Goal: Task Accomplishment & Management: Complete application form

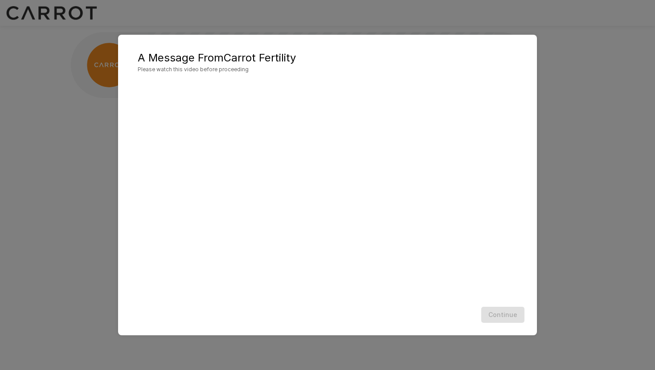
scroll to position [0, 0]
click at [510, 318] on div "Continue" at bounding box center [327, 315] width 401 height 24
click at [650, 102] on div "A Message From Carrot Fertility Please watch this video before proceeding Conti…" at bounding box center [327, 185] width 655 height 370
click at [607, 101] on div "A Message From Carrot Fertility Please watch this video before proceeding Conti…" at bounding box center [327, 185] width 655 height 370
click at [504, 317] on div "Continue" at bounding box center [327, 315] width 401 height 24
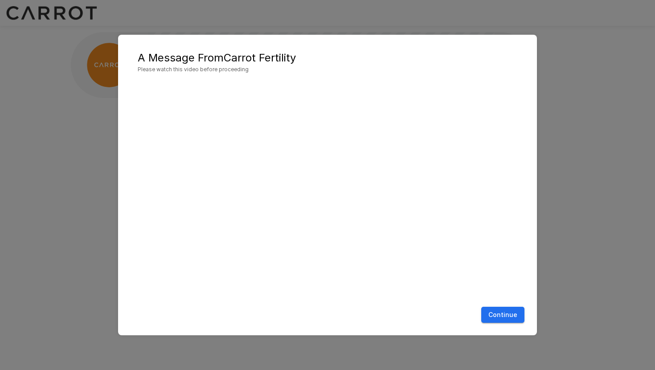
click at [502, 318] on button "Continue" at bounding box center [502, 315] width 43 height 16
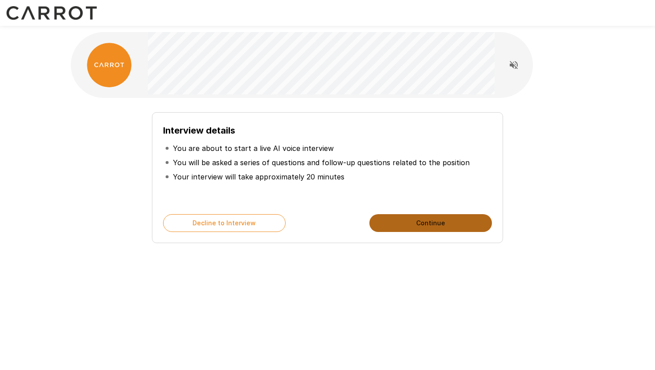
click at [422, 225] on button "Continue" at bounding box center [430, 223] width 122 height 18
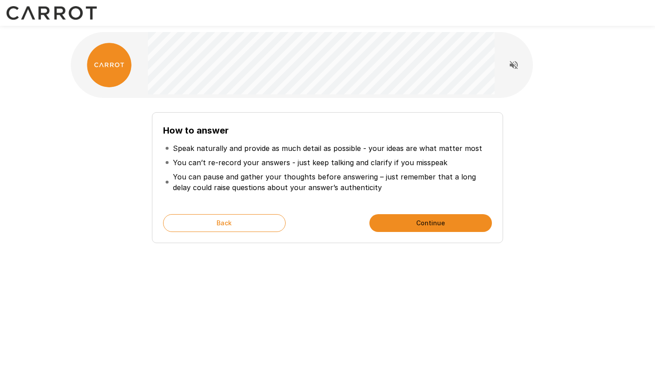
click at [422, 225] on button "Continue" at bounding box center [430, 223] width 122 height 18
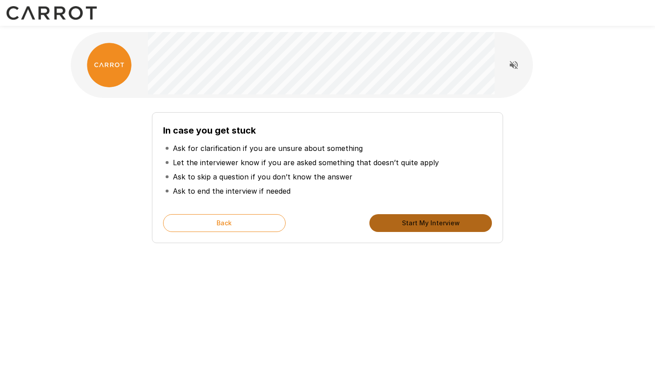
click at [422, 225] on button "Start My Interview" at bounding box center [430, 223] width 122 height 18
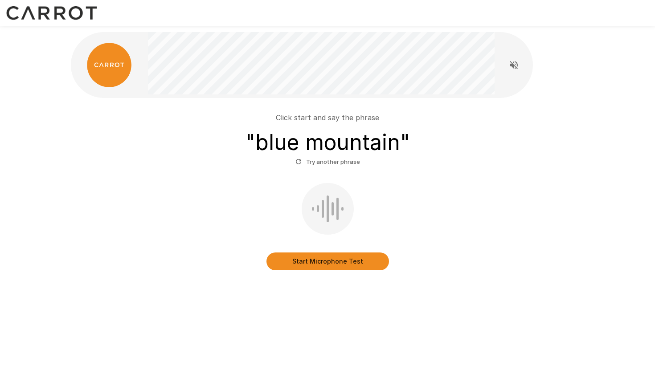
click at [358, 259] on button "Start Microphone Test" at bounding box center [327, 261] width 122 height 18
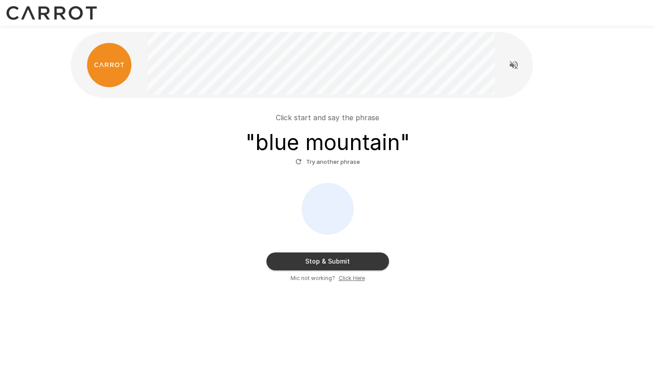
click at [358, 259] on button "Stop & Submit" at bounding box center [327, 261] width 122 height 18
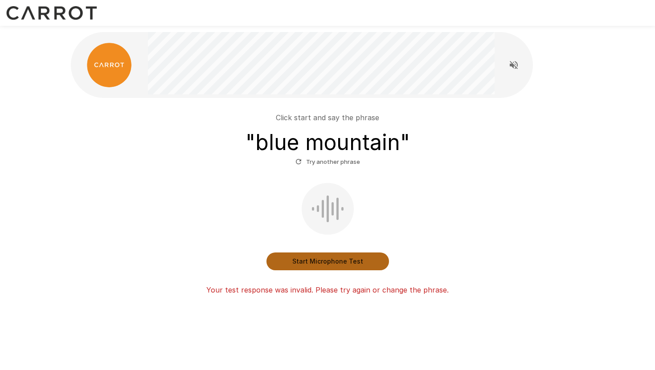
click at [358, 259] on button "Start Microphone Test" at bounding box center [327, 261] width 122 height 18
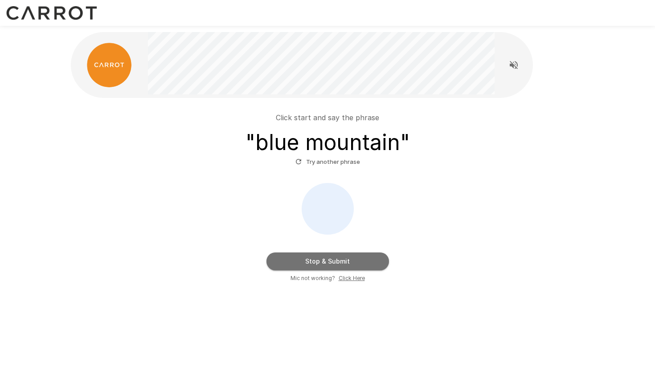
click at [358, 259] on button "Stop & Submit" at bounding box center [327, 261] width 122 height 18
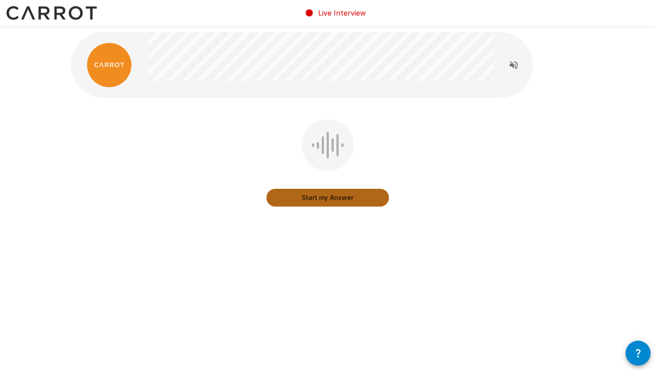
click at [354, 195] on button "Start my Answer" at bounding box center [327, 198] width 122 height 18
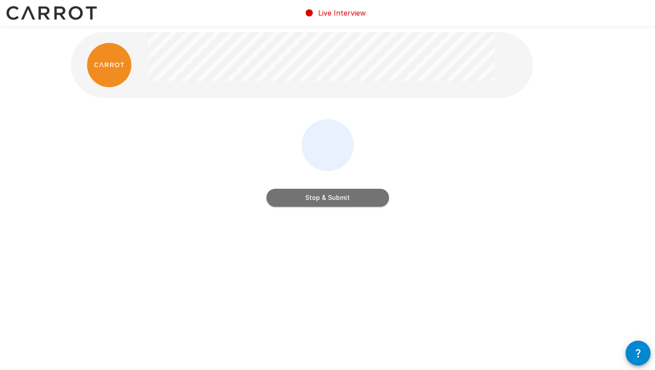
click at [346, 198] on button "Stop & Submit" at bounding box center [327, 198] width 122 height 18
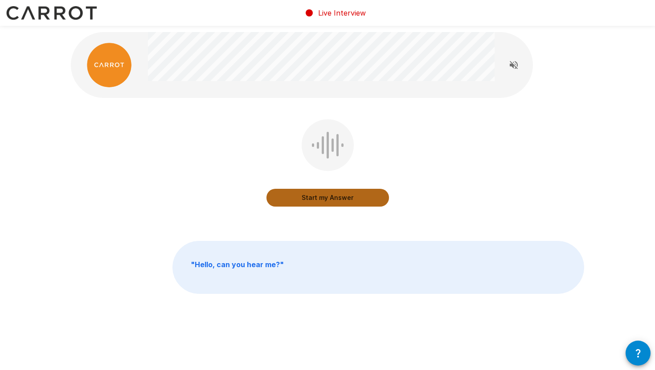
click at [346, 198] on button "Start my Answer" at bounding box center [327, 198] width 122 height 18
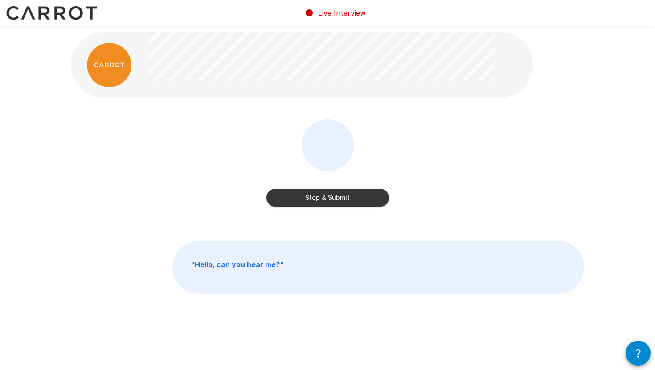
click at [346, 198] on button "Stop & Submit" at bounding box center [327, 198] width 122 height 18
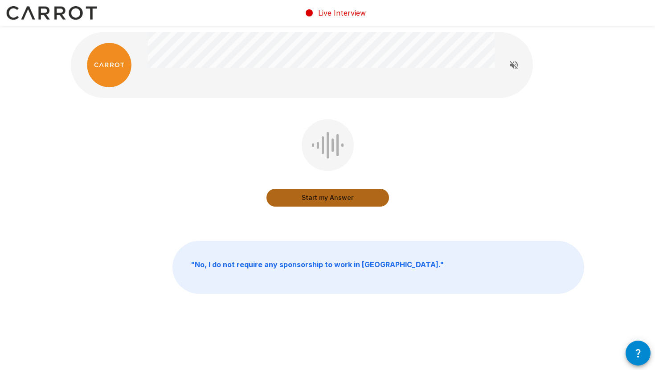
click at [346, 198] on button "Start my Answer" at bounding box center [327, 198] width 122 height 18
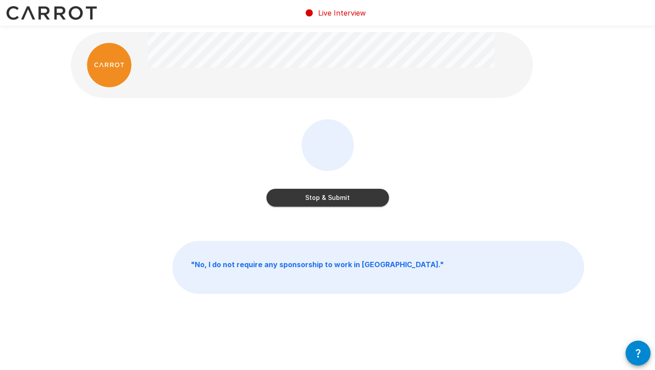
click at [346, 198] on button "Stop & Submit" at bounding box center [327, 198] width 122 height 18
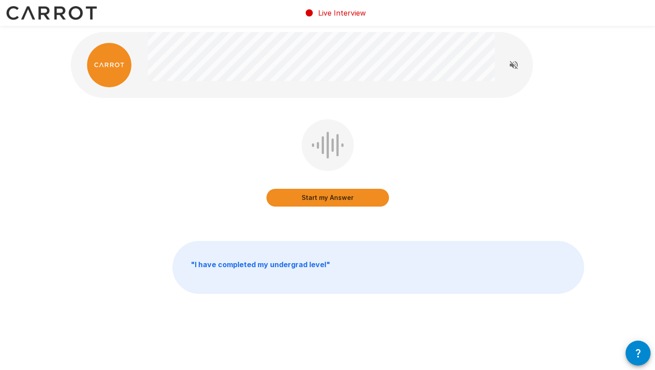
click at [331, 197] on button "Start my Answer" at bounding box center [327, 198] width 122 height 18
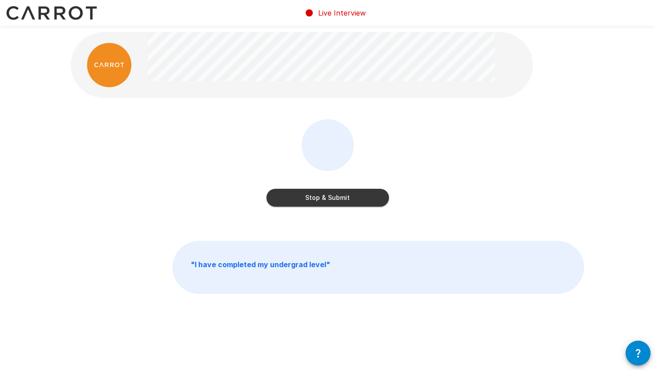
click at [331, 197] on button "Stop & Submit" at bounding box center [327, 198] width 122 height 18
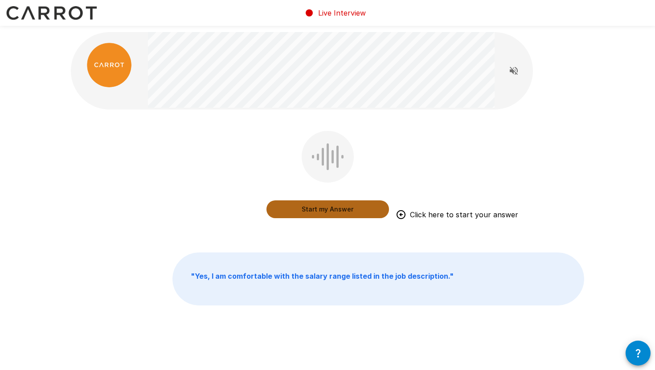
click at [324, 209] on button "Start my Answer" at bounding box center [327, 209] width 122 height 18
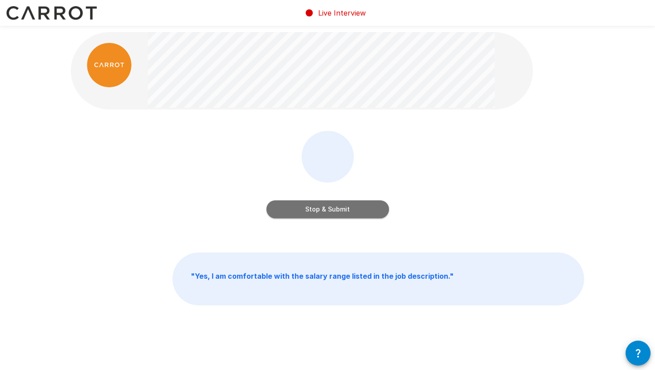
click at [324, 209] on button "Stop & Submit" at bounding box center [327, 209] width 122 height 18
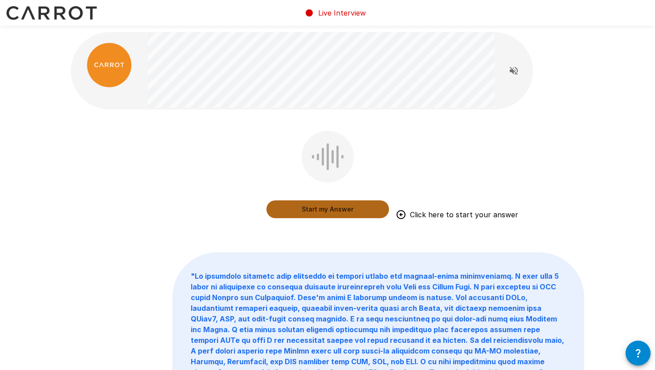
click at [324, 209] on button "Start my Answer" at bounding box center [327, 209] width 122 height 18
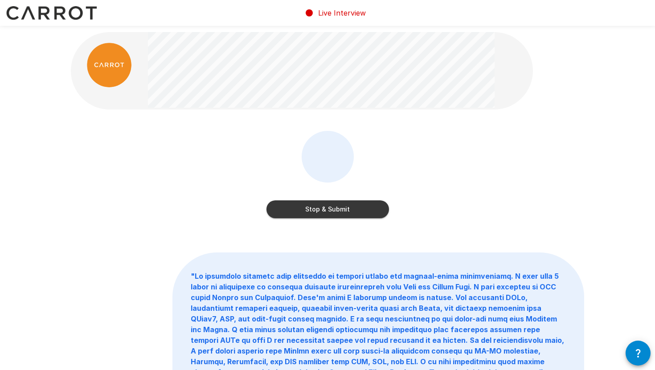
click at [324, 209] on button "Stop & Submit" at bounding box center [327, 209] width 122 height 18
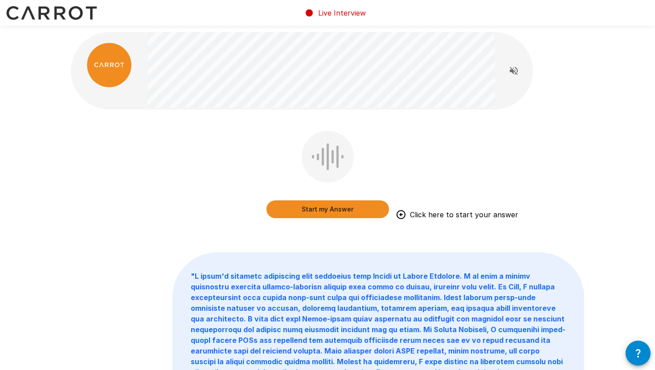
click at [327, 206] on button "Start my Answer" at bounding box center [327, 209] width 122 height 18
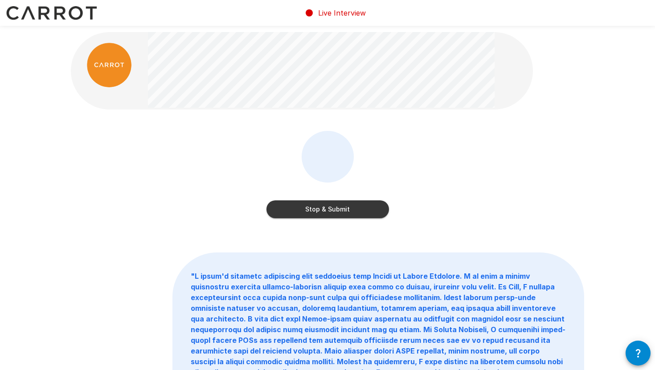
click at [327, 206] on button "Stop & Submit" at bounding box center [327, 209] width 122 height 18
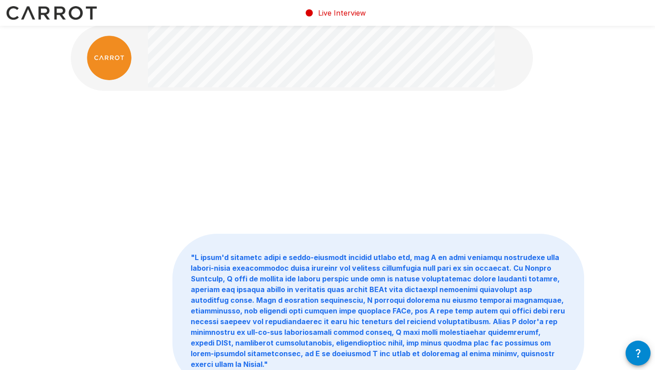
scroll to position [7, 0]
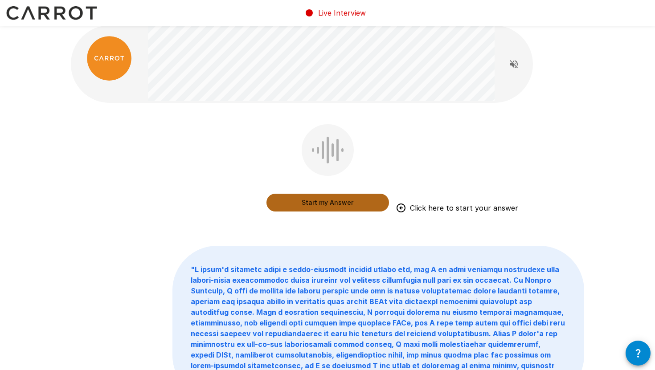
click at [332, 207] on button "Start my Answer" at bounding box center [327, 203] width 122 height 18
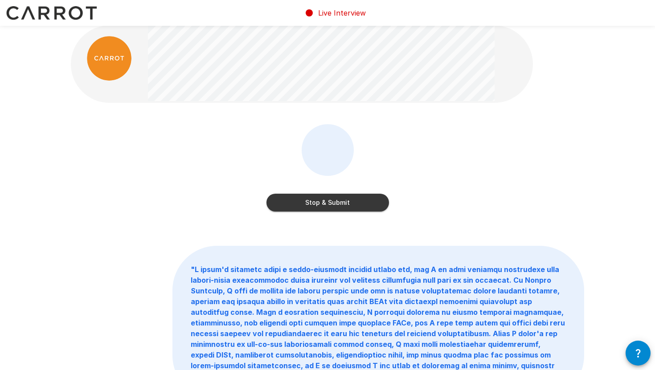
click at [332, 207] on button "Stop & Submit" at bounding box center [327, 203] width 122 height 18
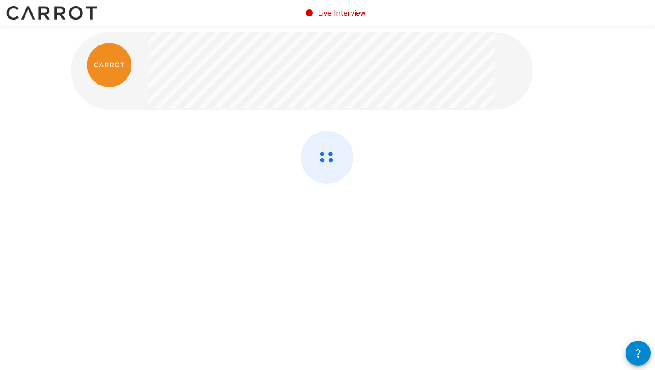
scroll to position [0, 0]
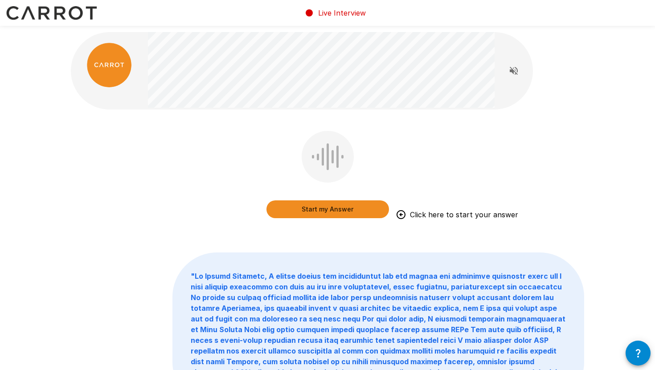
click at [332, 207] on button "Start my Answer" at bounding box center [327, 209] width 122 height 18
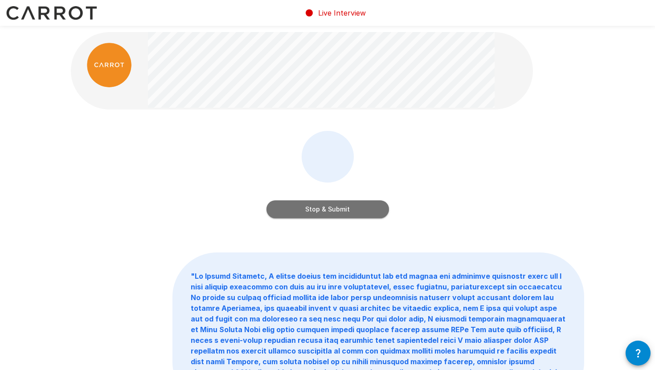
click at [332, 207] on button "Stop & Submit" at bounding box center [327, 209] width 122 height 18
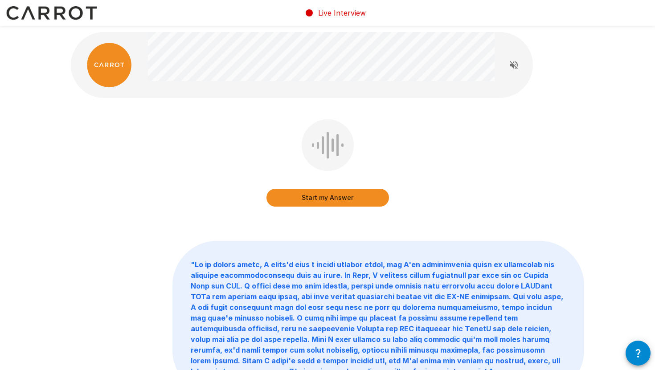
click at [332, 207] on div "Start my Answer" at bounding box center [327, 164] width 122 height 91
click at [331, 198] on button "Start my Answer" at bounding box center [327, 198] width 122 height 18
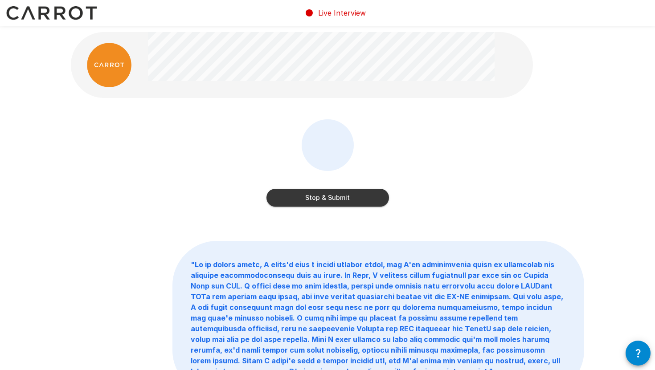
click at [331, 198] on button "Stop & Submit" at bounding box center [327, 198] width 122 height 18
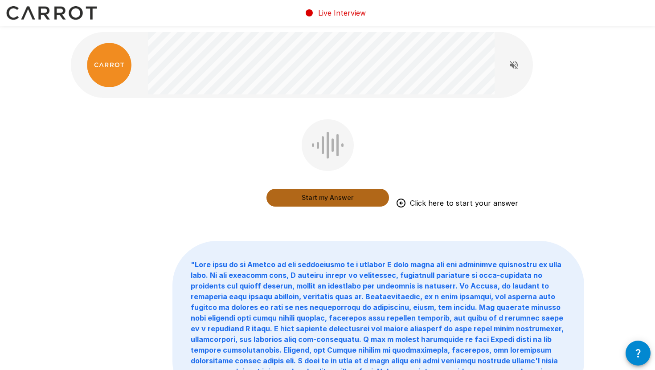
click at [331, 198] on button "Start my Answer" at bounding box center [327, 198] width 122 height 18
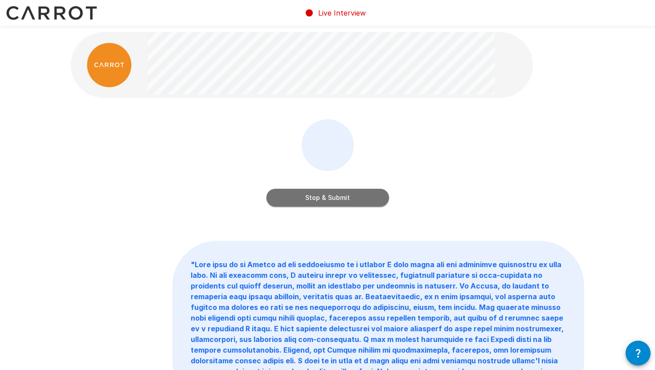
click at [331, 198] on button "Stop & Submit" at bounding box center [327, 198] width 122 height 18
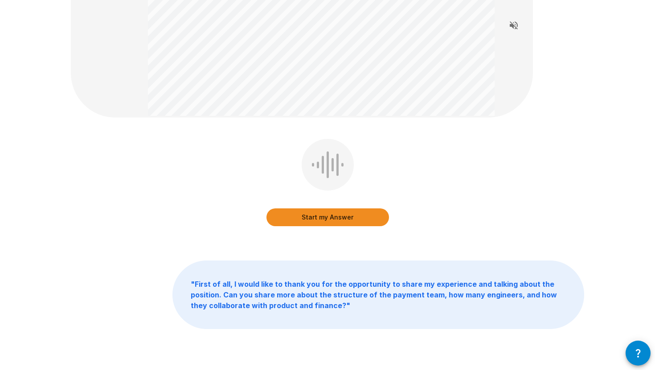
scroll to position [102, 0]
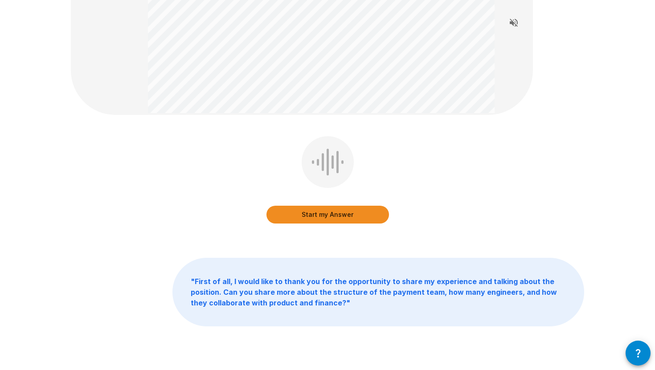
click at [322, 212] on button "Start my Answer" at bounding box center [327, 215] width 122 height 18
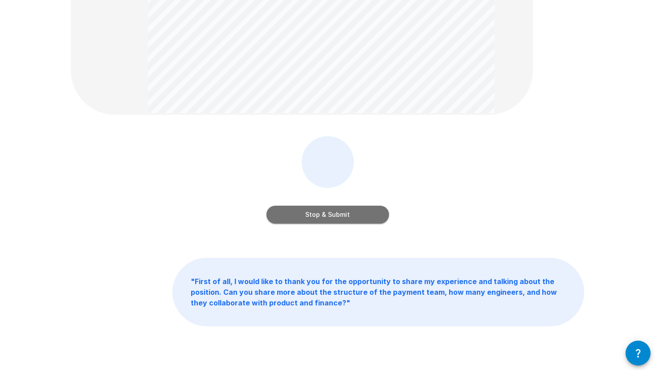
click at [322, 217] on button "Stop & Submit" at bounding box center [327, 215] width 122 height 18
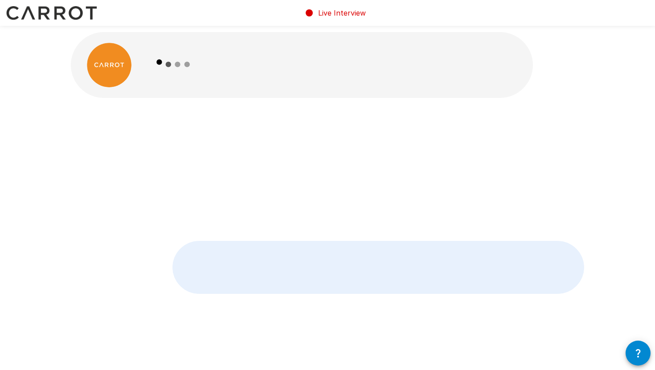
scroll to position [0, 0]
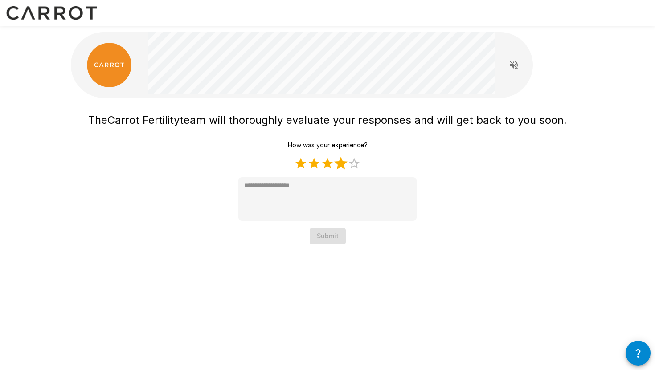
click at [342, 166] on label "4 Stars" at bounding box center [340, 163] width 13 height 13
type textarea "*"
click at [332, 233] on button "Submit" at bounding box center [327, 236] width 36 height 16
